Goal: Task Accomplishment & Management: Complete application form

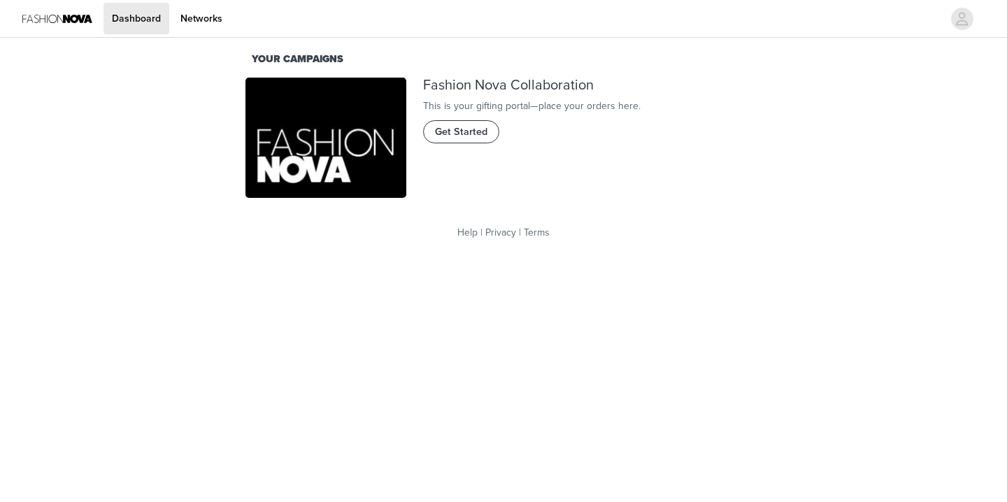
click at [469, 140] on span "Get Started" at bounding box center [461, 131] width 52 height 15
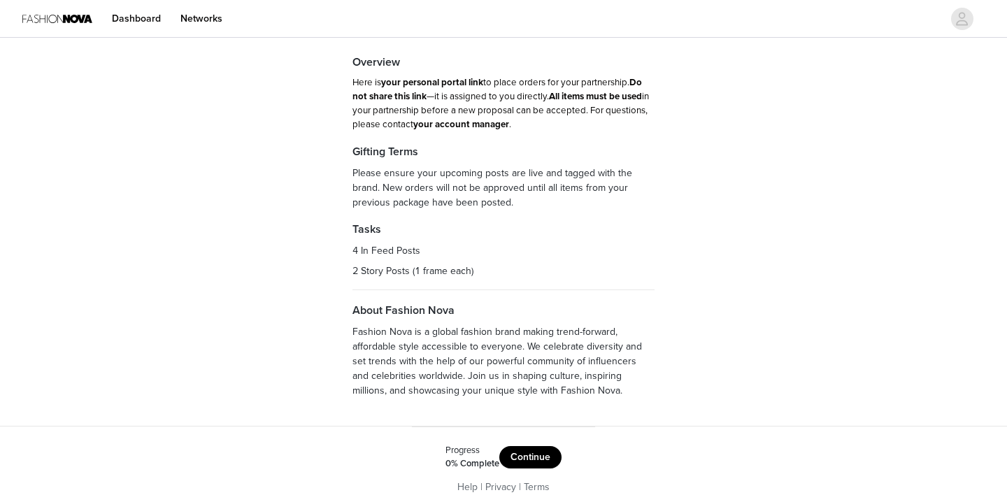
scroll to position [65, 0]
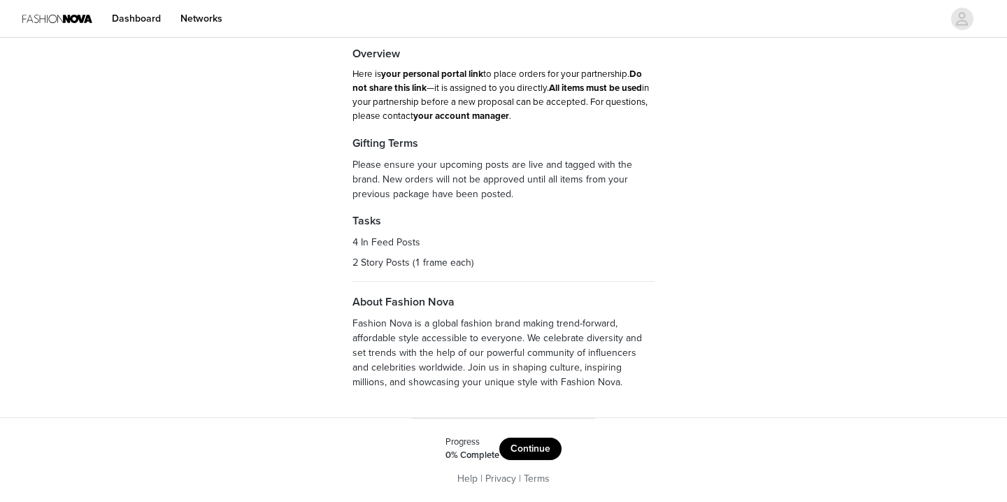
click at [540, 446] on button "Continue" at bounding box center [530, 449] width 62 height 22
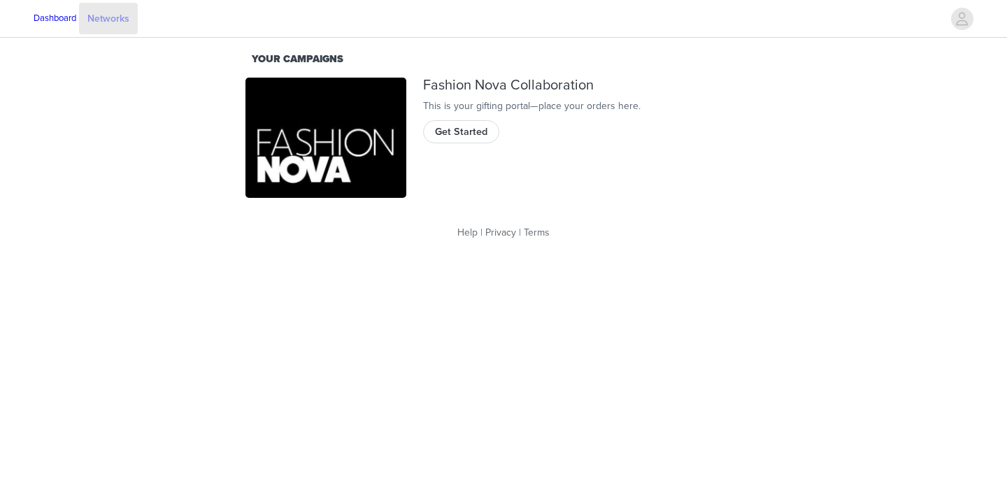
click at [138, 26] on link "Networks" at bounding box center [108, 18] width 59 height 31
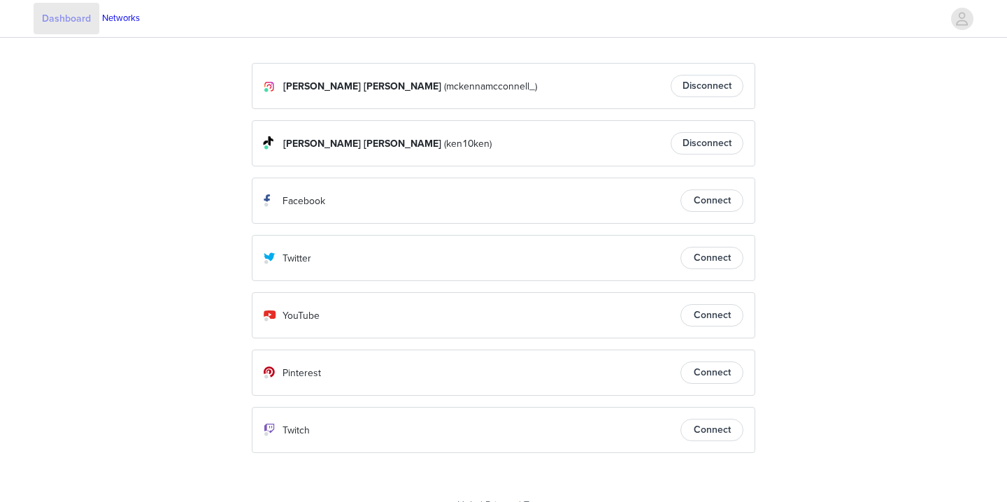
click at [99, 21] on link "Dashboard" at bounding box center [67, 18] width 66 height 31
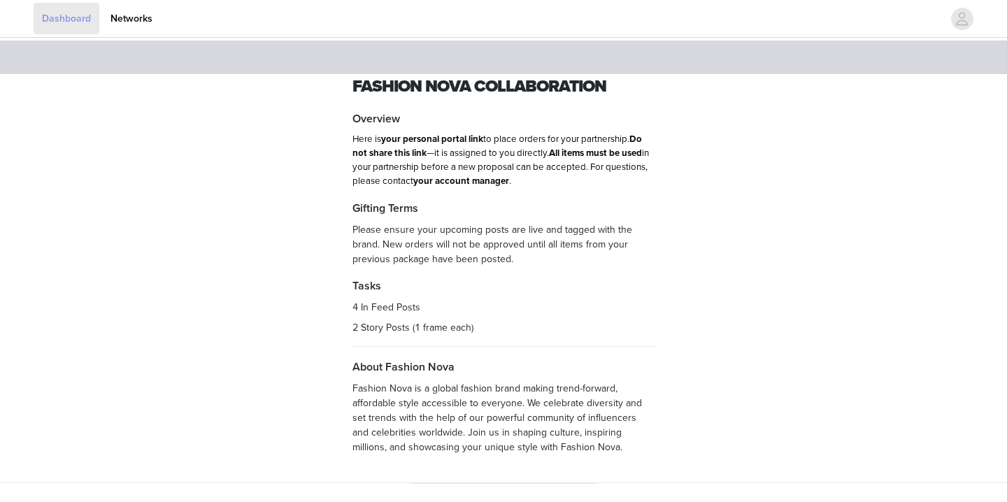
scroll to position [65, 0]
